Goal: Transaction & Acquisition: Purchase product/service

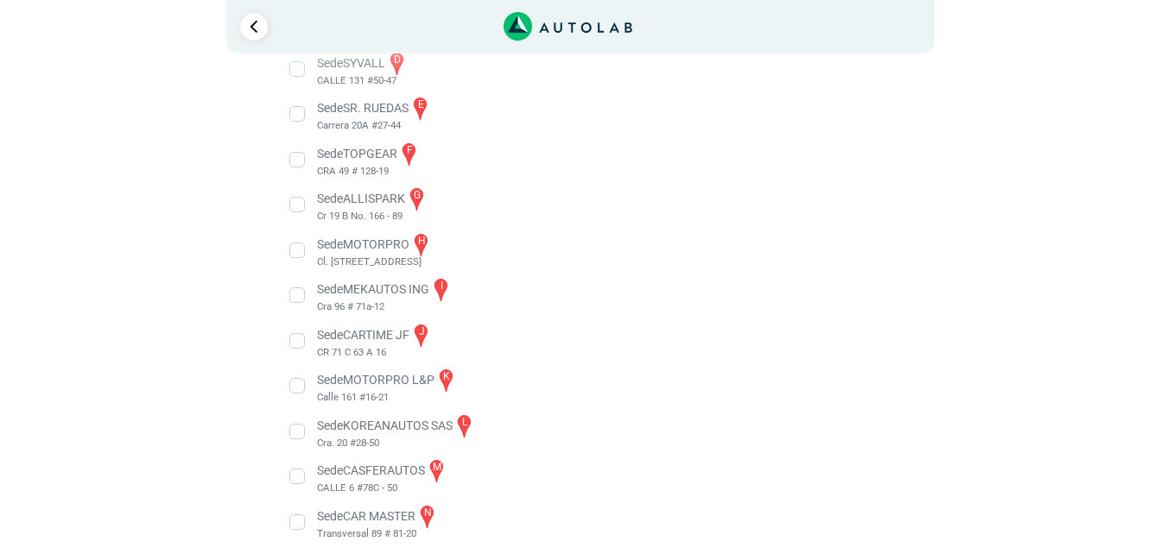
scroll to position [477, 0]
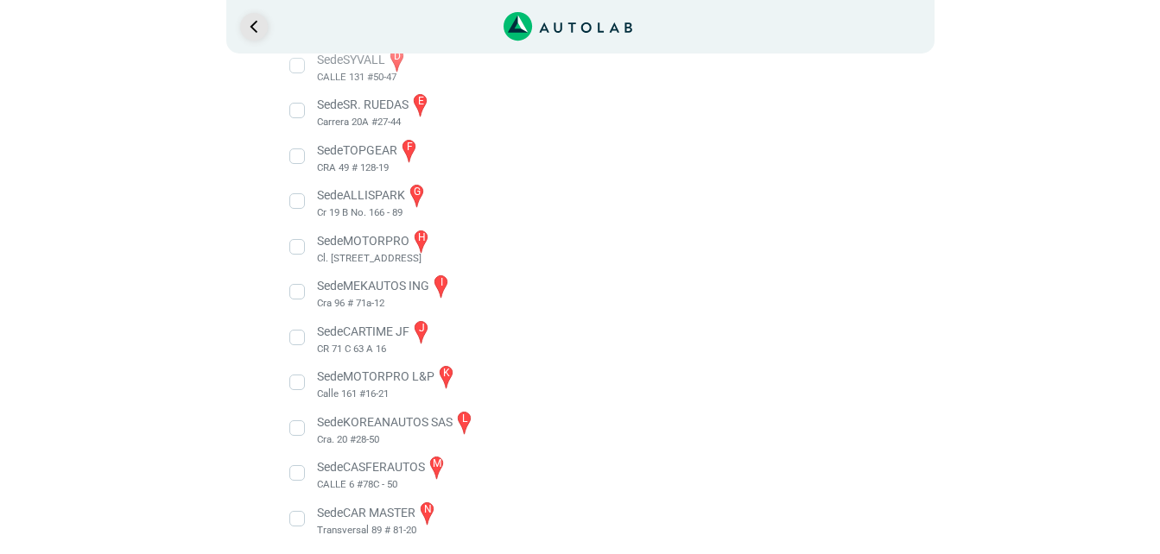
click at [250, 27] on link "Ir al paso anterior" at bounding box center [254, 27] width 28 height 28
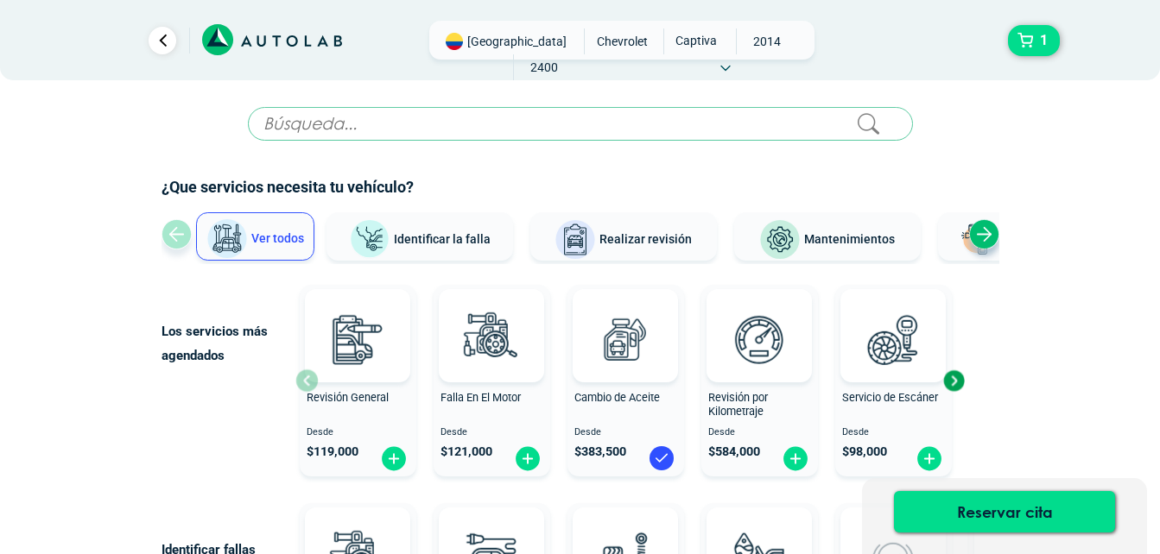
scroll to position [66, 0]
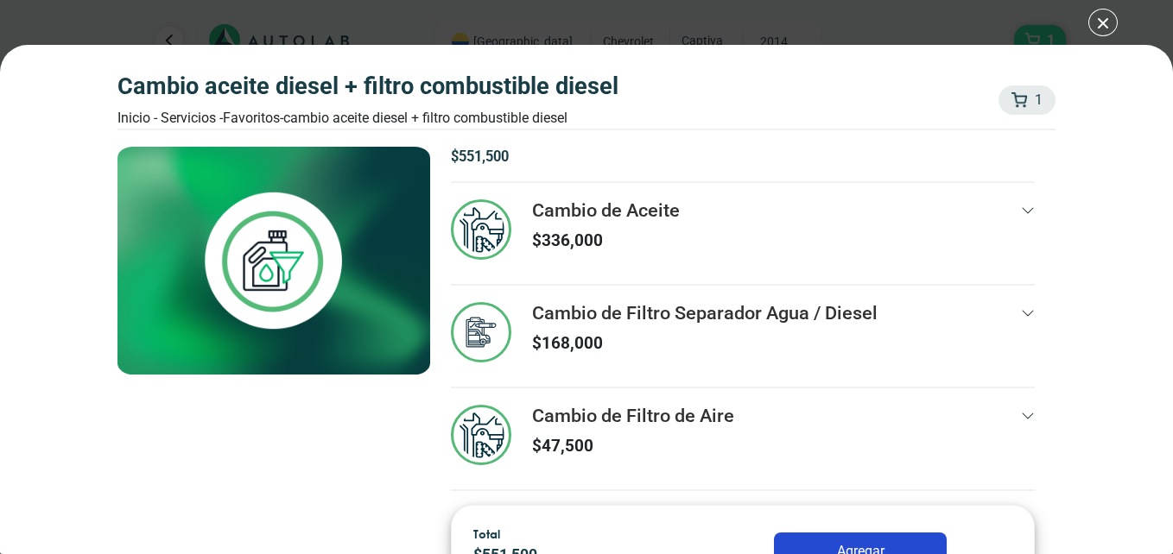
click at [1106, 28] on div "CAMBIO ACEITE DIESEL + FILTRO COMBUSTIBLE DIESEL Inicio - Servicios - Favoritos…" at bounding box center [586, 277] width 1173 height 554
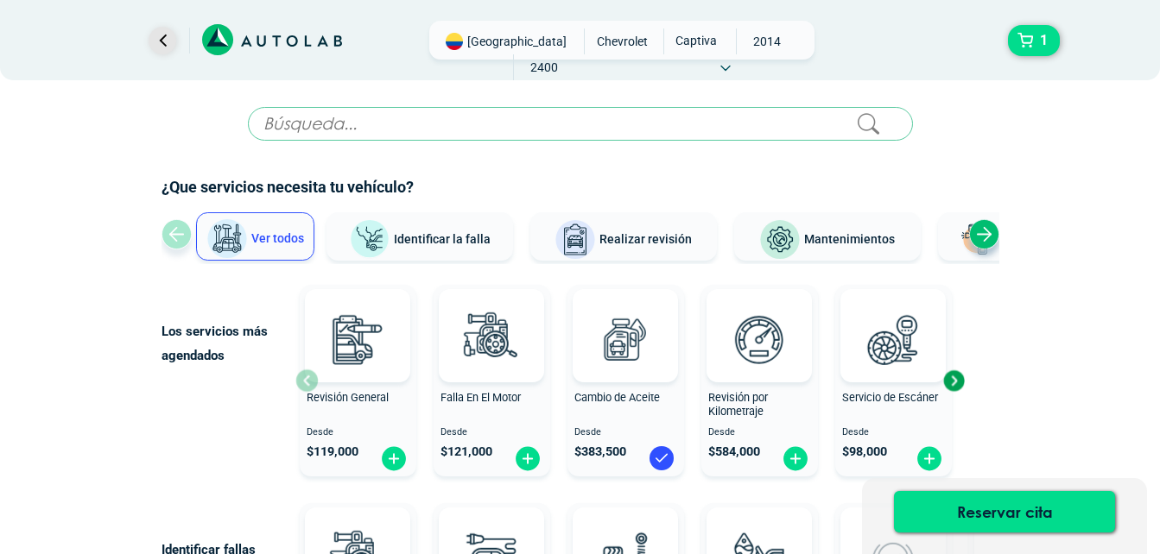
click at [161, 35] on link "Ir al paso anterior" at bounding box center [163, 41] width 28 height 28
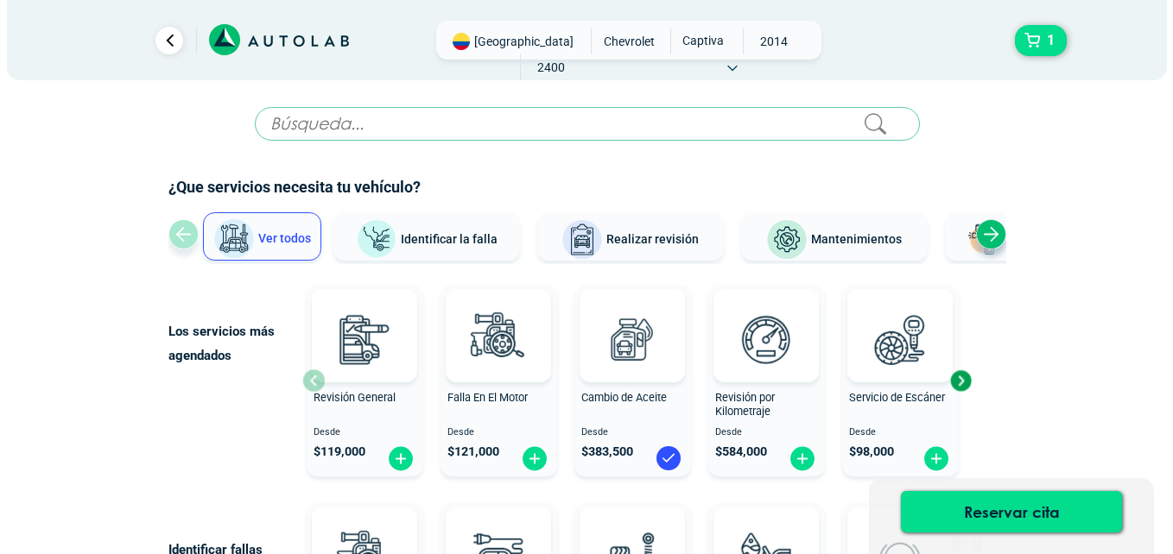
scroll to position [66, 0]
